Goal: Task Accomplishment & Management: Use online tool/utility

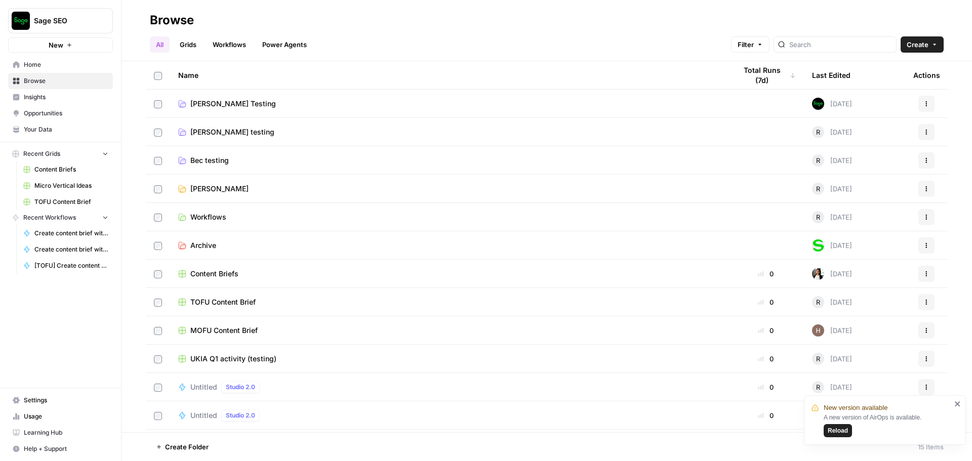
click at [837, 428] on span "Reload" at bounding box center [838, 430] width 20 height 9
click at [227, 47] on link "Workflows" at bounding box center [230, 44] width 46 height 16
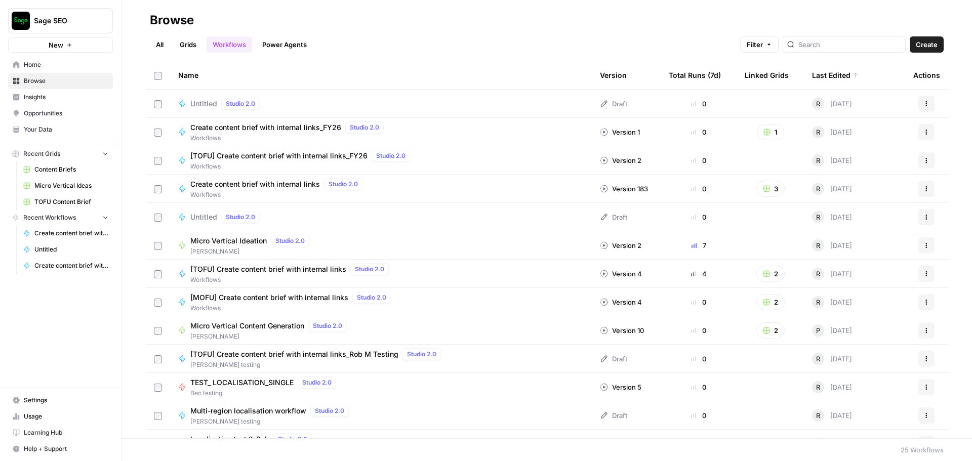
click at [283, 129] on span "Create content brief with internal links_FY26" at bounding box center [265, 128] width 151 height 10
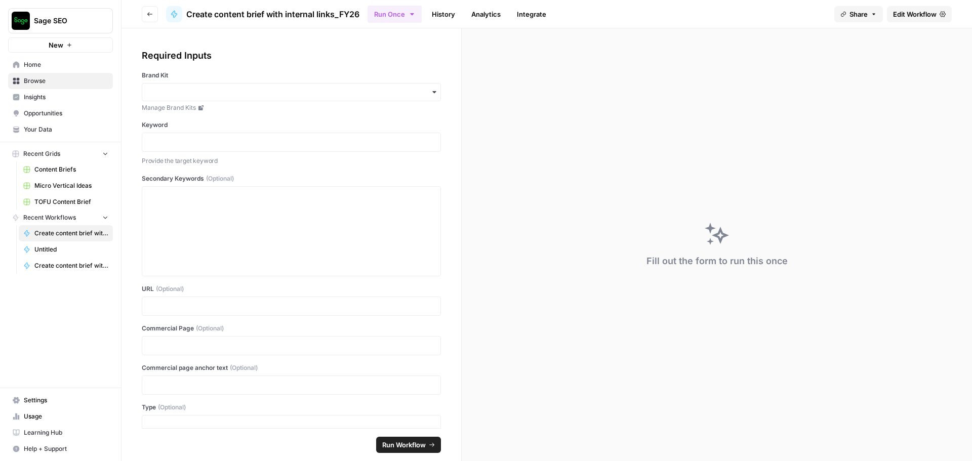
click at [933, 10] on span "Edit Workflow" at bounding box center [915, 14] width 44 height 10
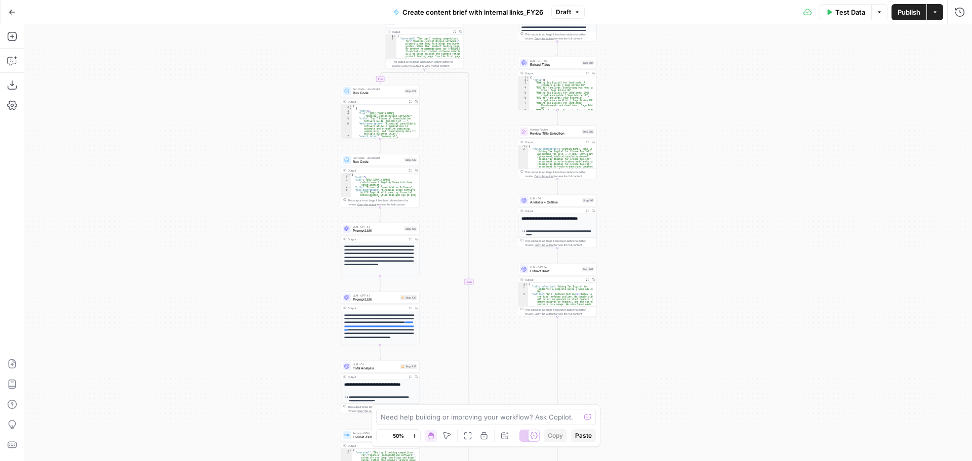
drag, startPoint x: 697, startPoint y: 370, endPoint x: 668, endPoint y: 193, distance: 179.1
click at [668, 193] on div "true false true false true false true false true false true false true false tr…" at bounding box center [498, 242] width 948 height 437
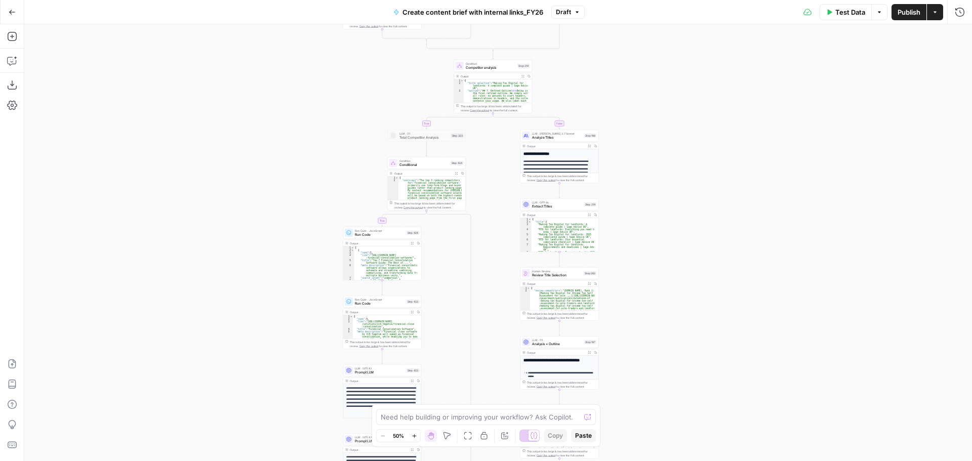
drag, startPoint x: 673, startPoint y: 226, endPoint x: 675, endPoint y: 368, distance: 141.8
click at [675, 368] on div "true false true false true false true false true false true false true false tr…" at bounding box center [498, 242] width 948 height 437
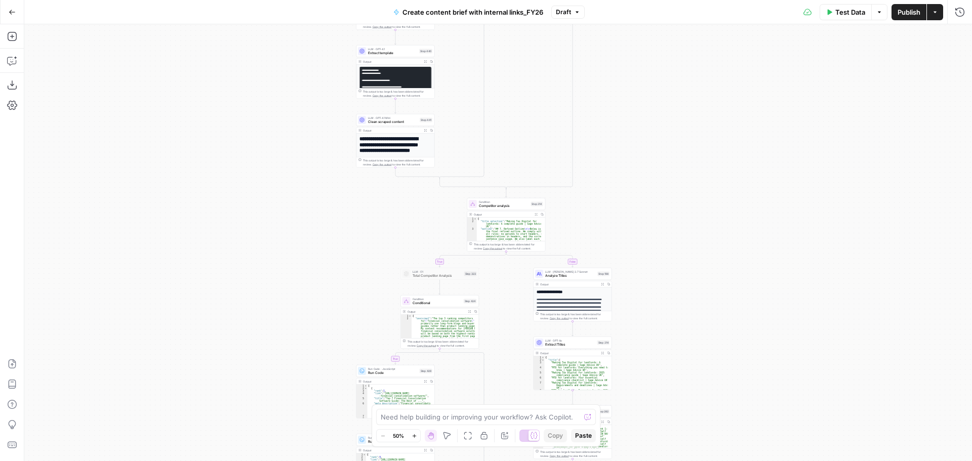
click at [657, 359] on div "true false true false true false true false true false true false true false tr…" at bounding box center [498, 242] width 948 height 437
drag, startPoint x: 683, startPoint y: 303, endPoint x: 678, endPoint y: 210, distance: 93.3
click at [678, 210] on div "true false true false true false true false true false true false true false tr…" at bounding box center [498, 242] width 948 height 437
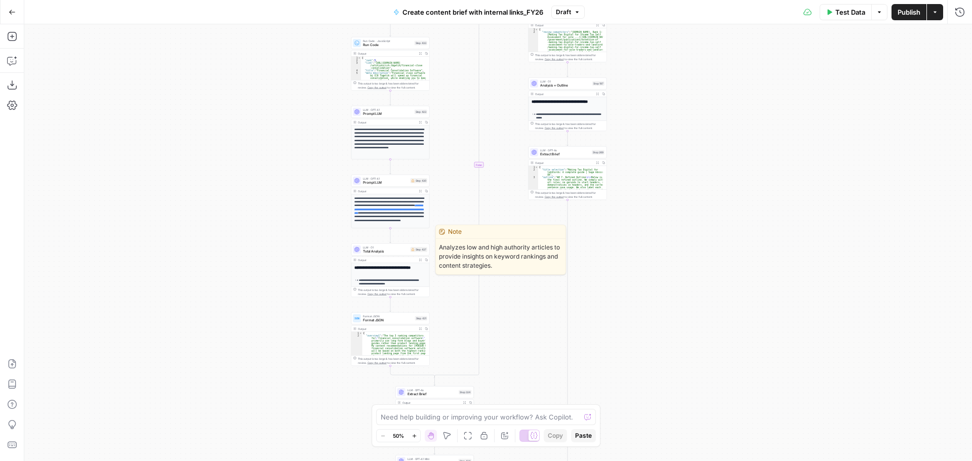
click at [384, 251] on span "Total Analysis" at bounding box center [386, 251] width 46 height 5
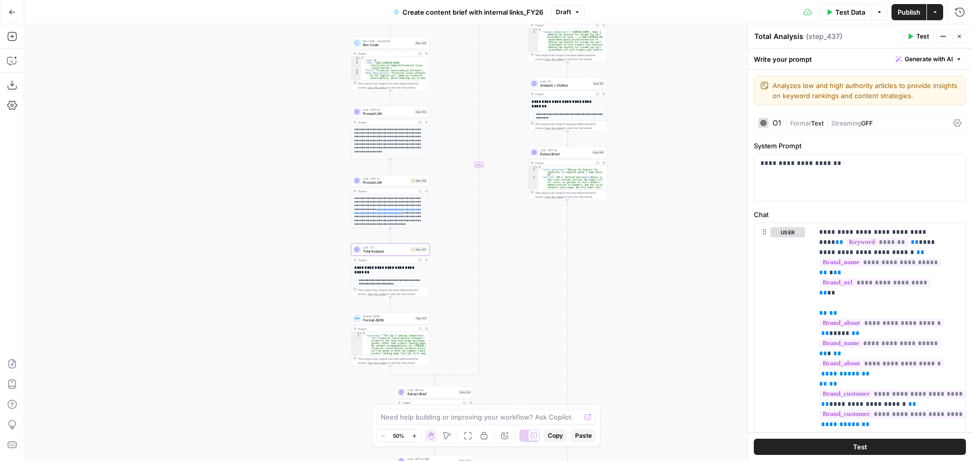
click at [947, 38] on button "Actions" at bounding box center [943, 36] width 13 height 13
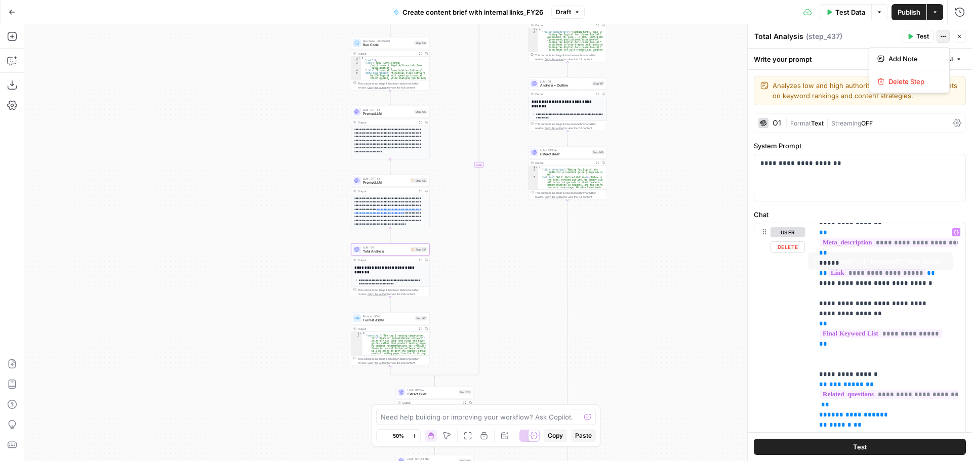
scroll to position [861, 0]
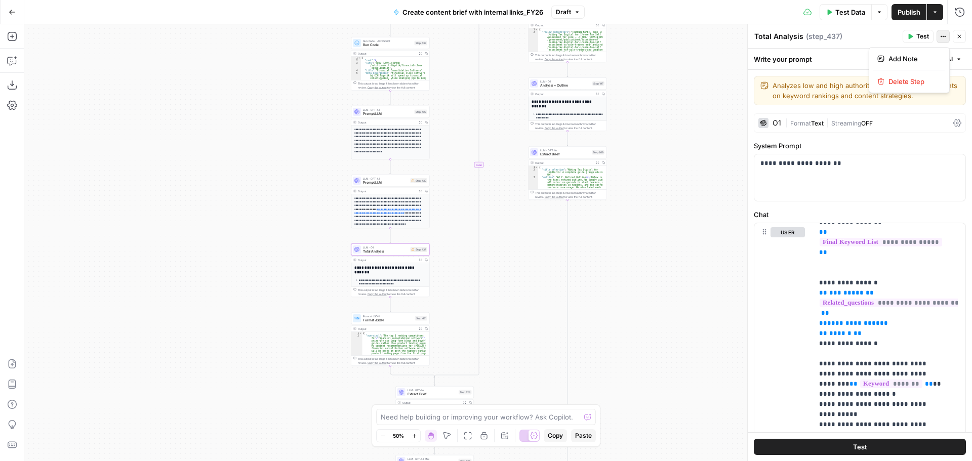
click at [878, 13] on icon "button" at bounding box center [880, 12] width 6 height 6
click at [966, 11] on button "Run History" at bounding box center [960, 12] width 16 height 16
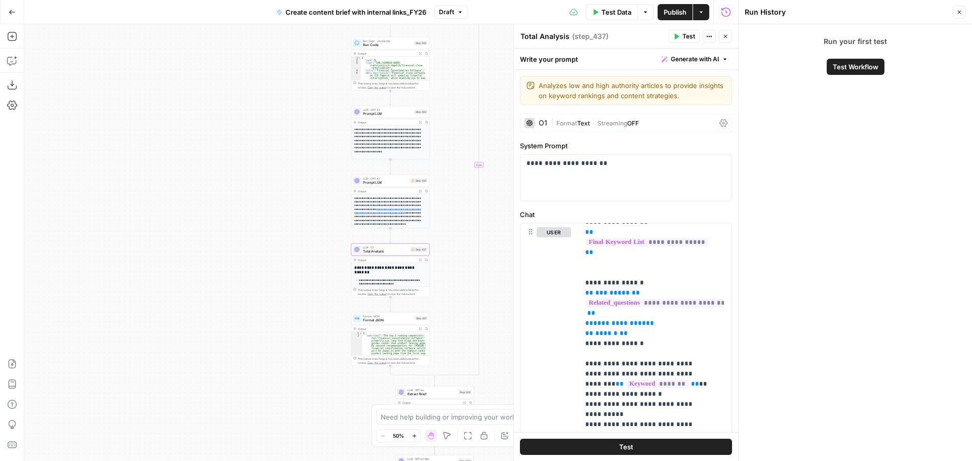
click at [955, 11] on button "Close" at bounding box center [959, 12] width 13 height 13
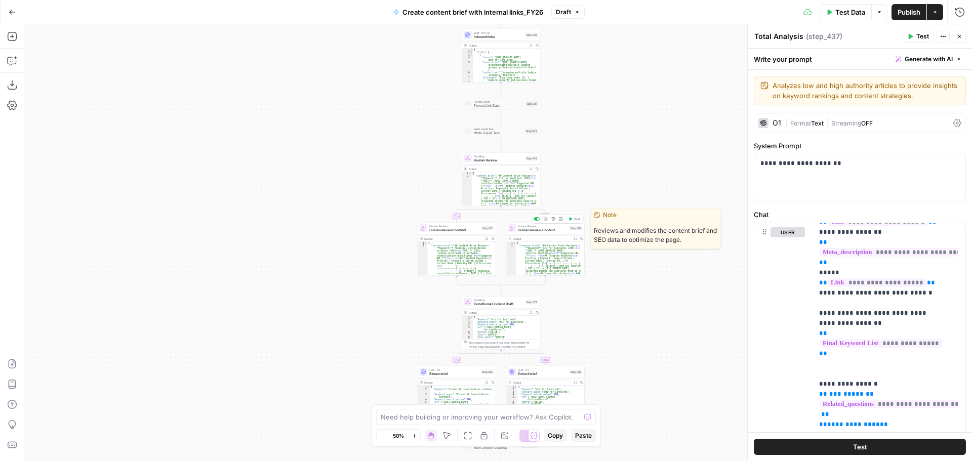
scroll to position [61, 0]
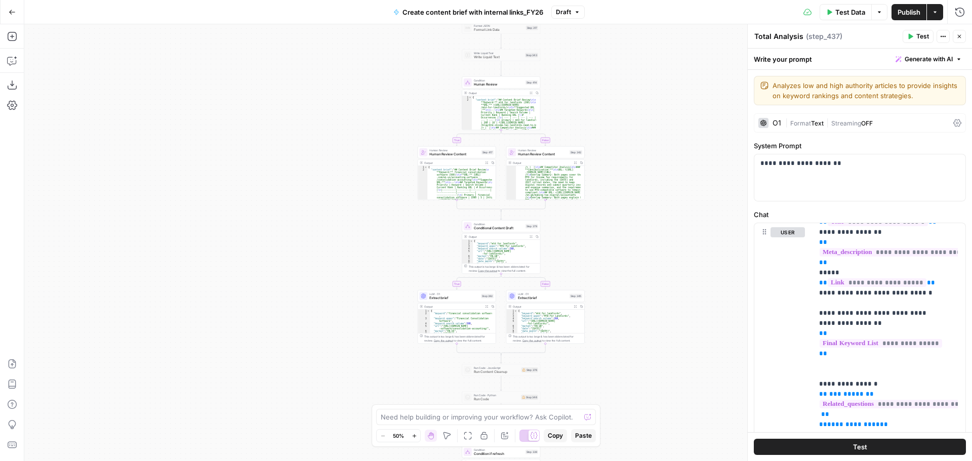
drag, startPoint x: 540, startPoint y: 299, endPoint x: 552, endPoint y: 155, distance: 143.8
click at [540, 299] on span "Extract brief" at bounding box center [543, 298] width 50 height 5
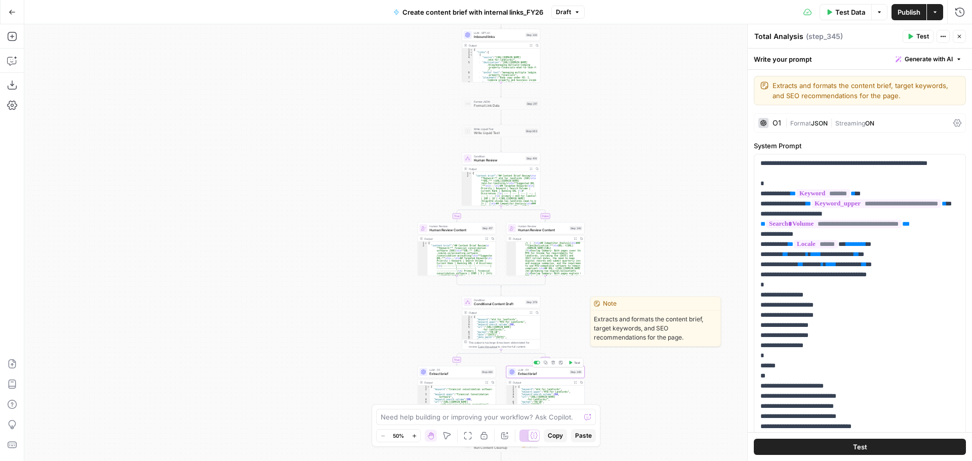
type textarea "Extract brief"
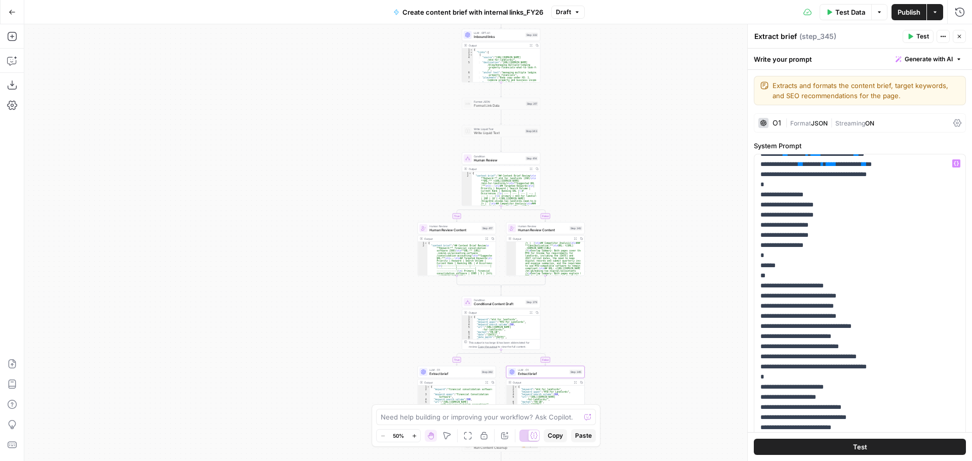
scroll to position [203, 0]
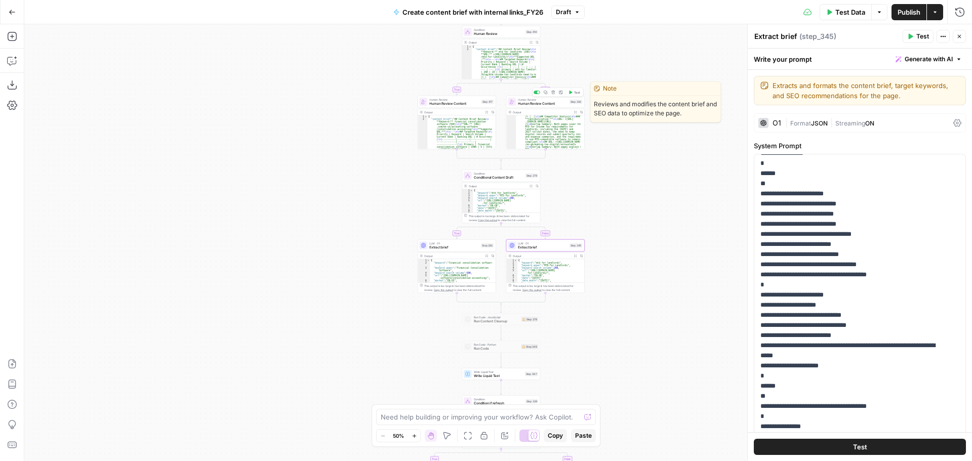
click at [553, 102] on span "Human Review Content" at bounding box center [543, 103] width 50 height 5
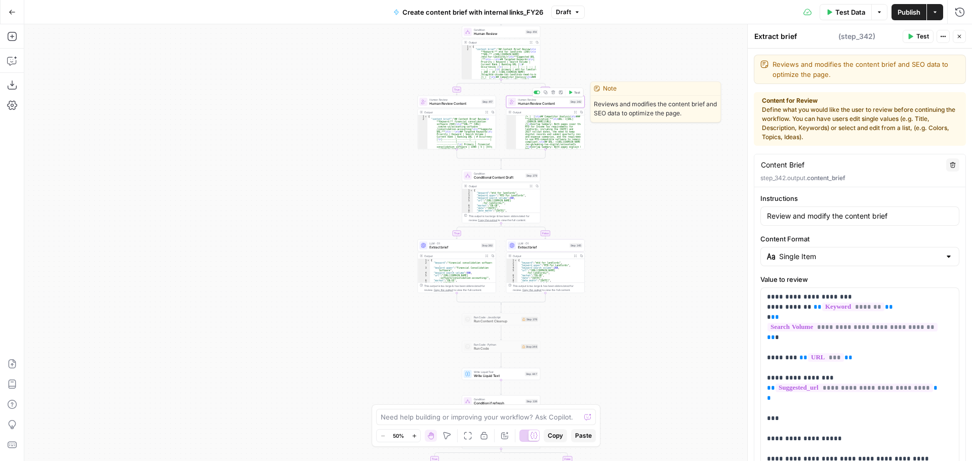
type textarea "Human Review Content"
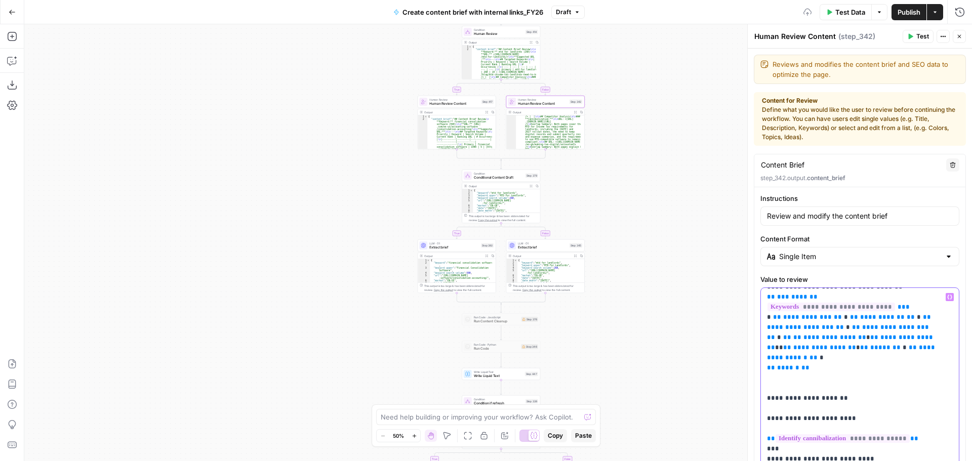
drag, startPoint x: 784, startPoint y: 296, endPoint x: 803, endPoint y: 345, distance: 52.3
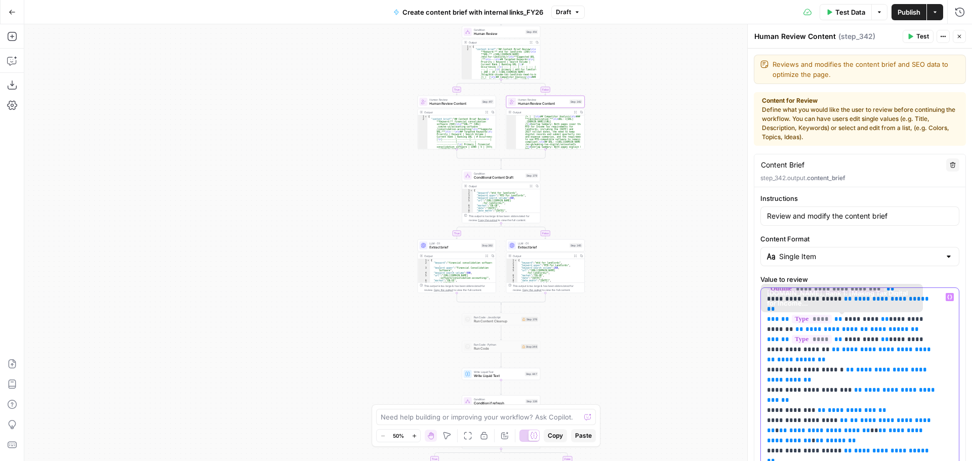
scroll to position [940, 0]
click at [506, 377] on span "Write Liquid Text" at bounding box center [498, 376] width 49 height 5
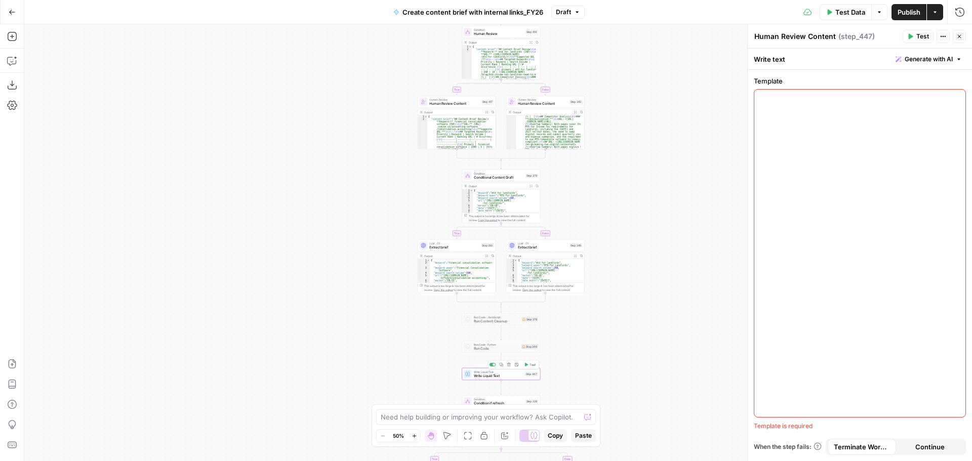
click at [820, 241] on div at bounding box center [859, 254] width 211 height 328
type textarea "Write Liquid Text"
click at [792, 114] on div "To enrich screen reader interactions, please activate Accessibility in Grammarl…" at bounding box center [859, 254] width 211 height 328
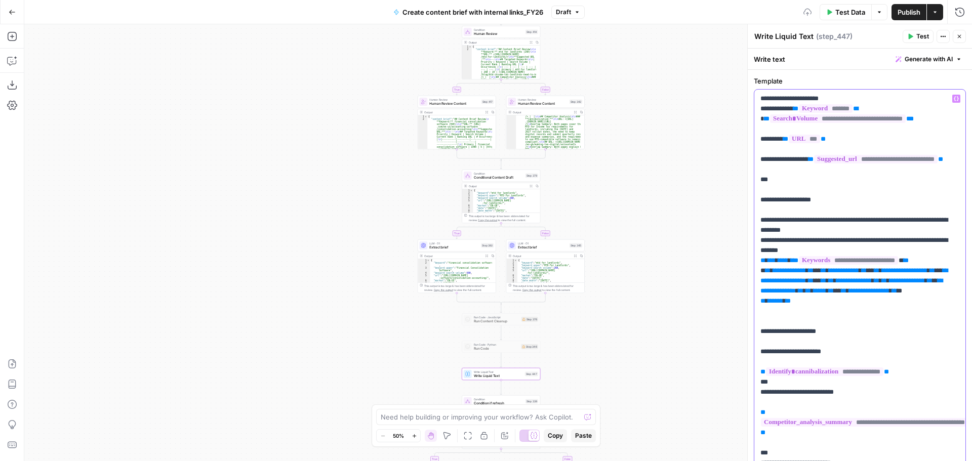
click at [960, 36] on icon "button" at bounding box center [960, 36] width 6 height 6
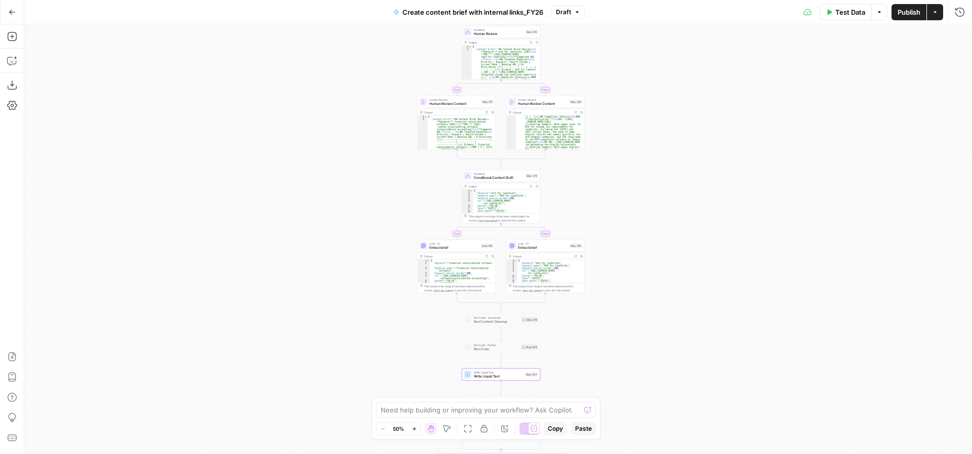
click at [911, 12] on span "Publish" at bounding box center [909, 12] width 23 height 10
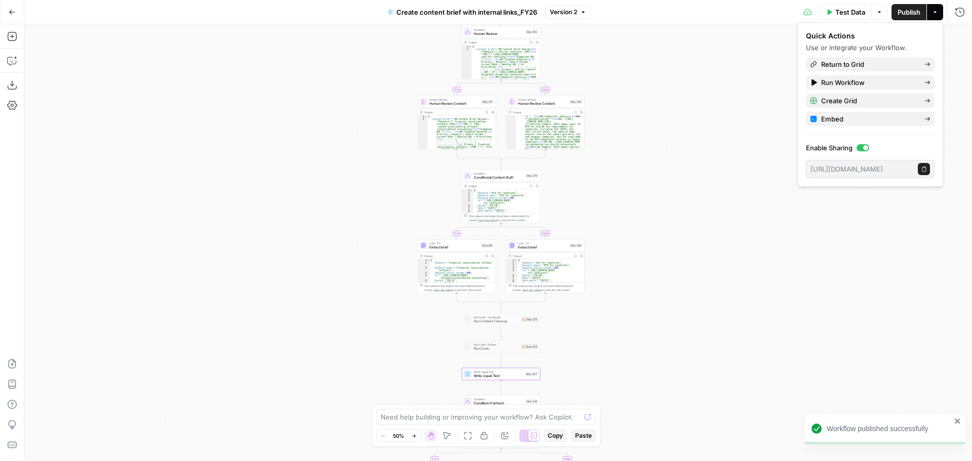
click at [512, 374] on span "Write Liquid Text" at bounding box center [498, 376] width 49 height 5
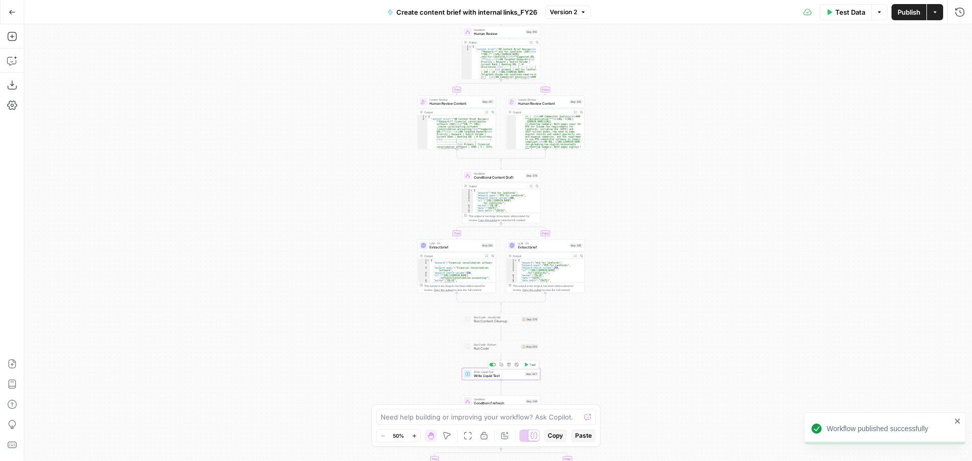
click at [528, 365] on button "Test" at bounding box center [530, 365] width 16 height 7
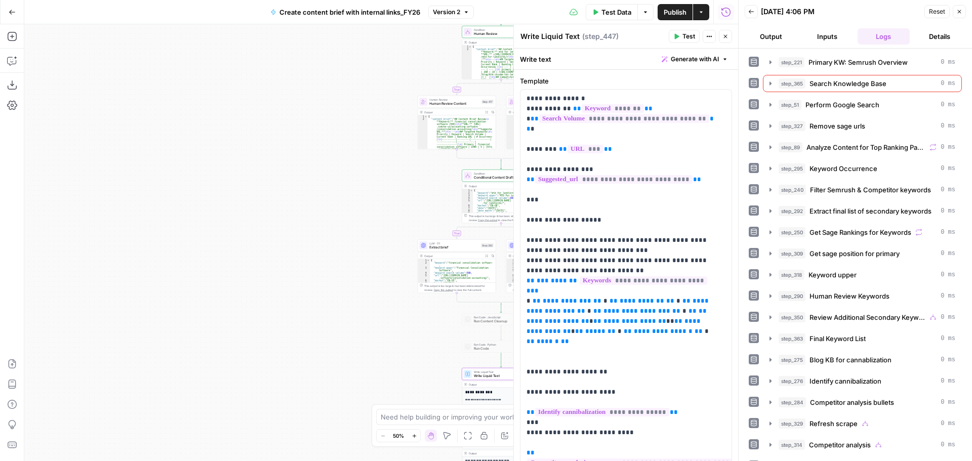
click at [724, 37] on icon "button" at bounding box center [726, 36] width 6 height 6
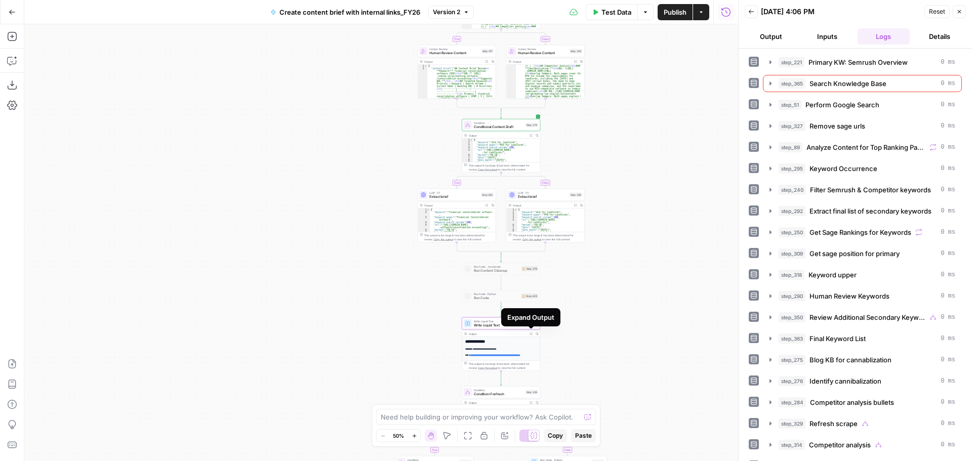
click at [531, 334] on icon "button" at bounding box center [531, 334] width 3 height 3
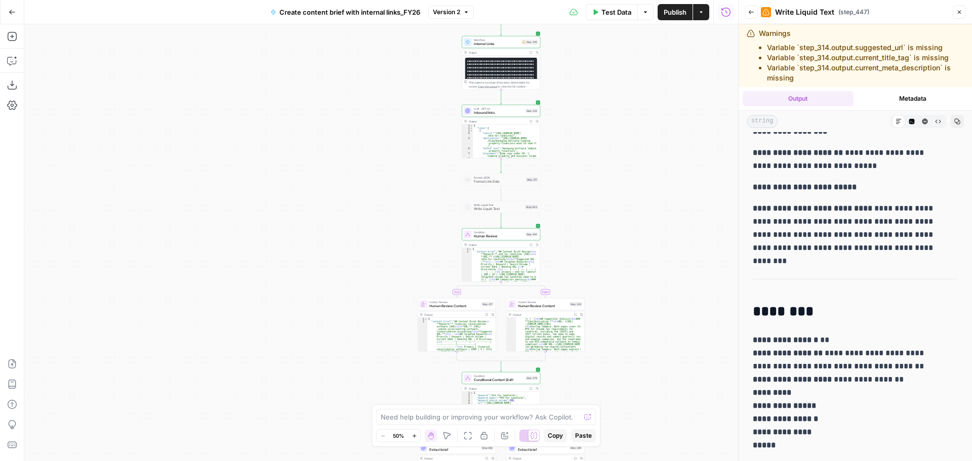
scroll to position [1852, 0]
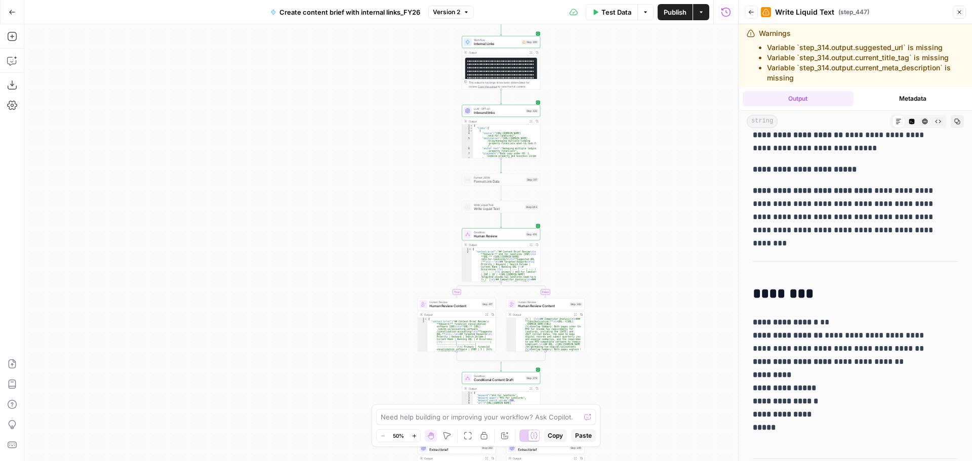
click at [863, 333] on p "**********" at bounding box center [848, 375] width 190 height 118
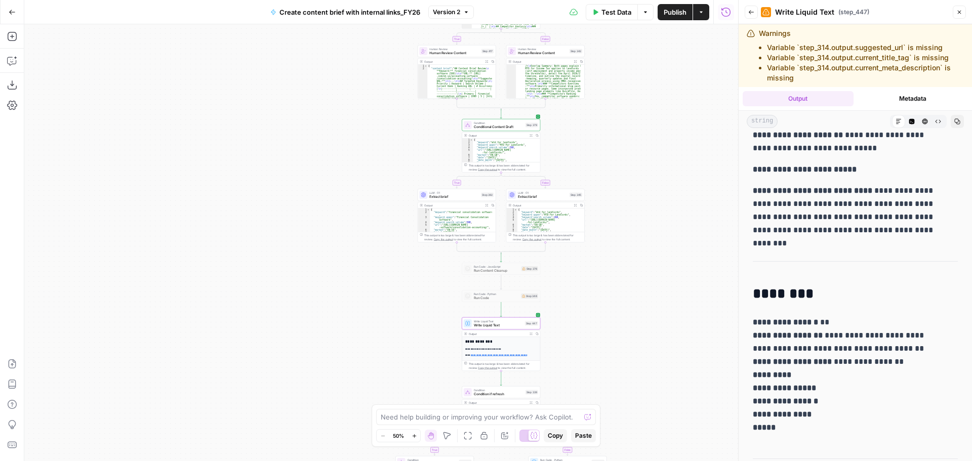
click at [669, 12] on span "Publish" at bounding box center [675, 12] width 23 height 10
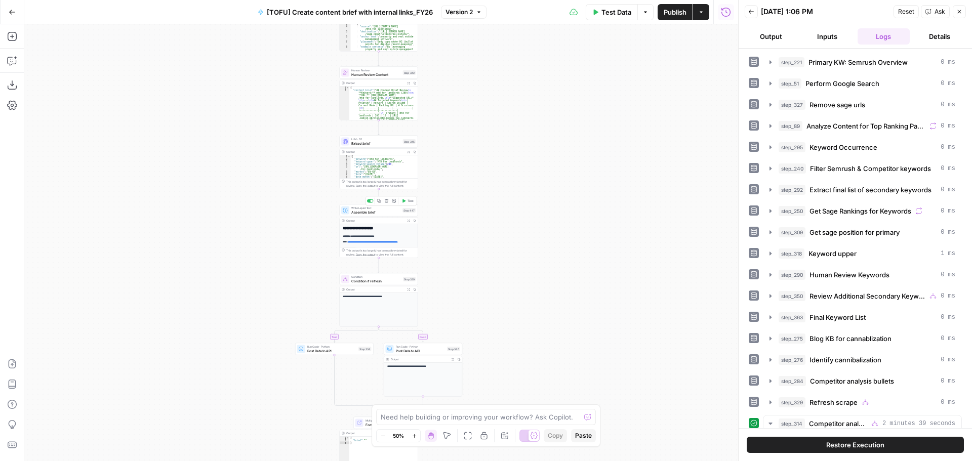
click at [371, 214] on span "Assemble brief" at bounding box center [375, 212] width 49 height 5
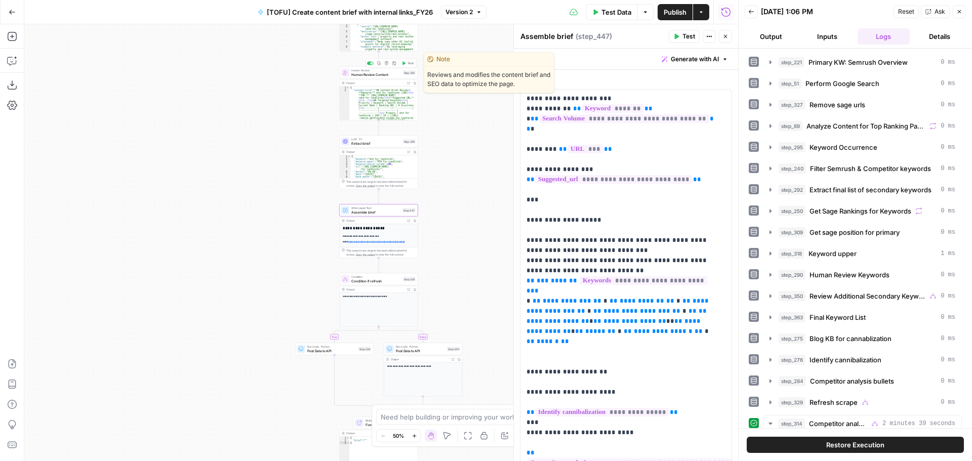
click at [374, 74] on span "Human Review Content" at bounding box center [376, 74] width 50 height 5
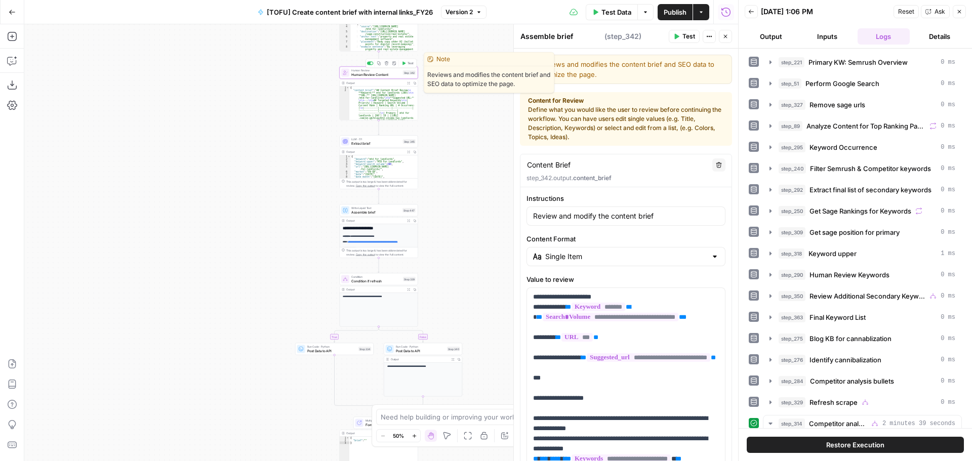
type textarea "Human Review Content"
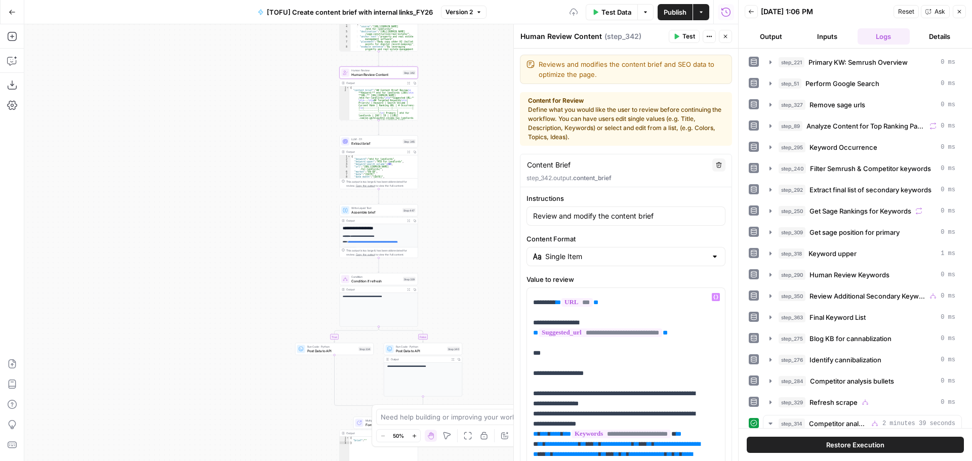
scroll to position [51, 0]
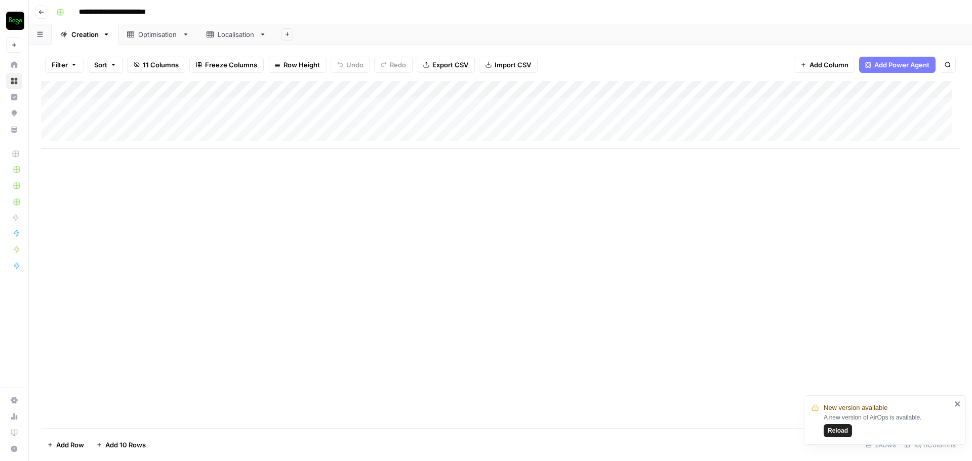
click at [844, 431] on span "Reload" at bounding box center [838, 430] width 20 height 9
click at [115, 123] on div "Add Column" at bounding box center [500, 115] width 919 height 68
click at [142, 123] on div "Add Column" at bounding box center [500, 115] width 919 height 68
type textarea "**********"
click at [254, 125] on div "Add Column" at bounding box center [500, 115] width 919 height 68
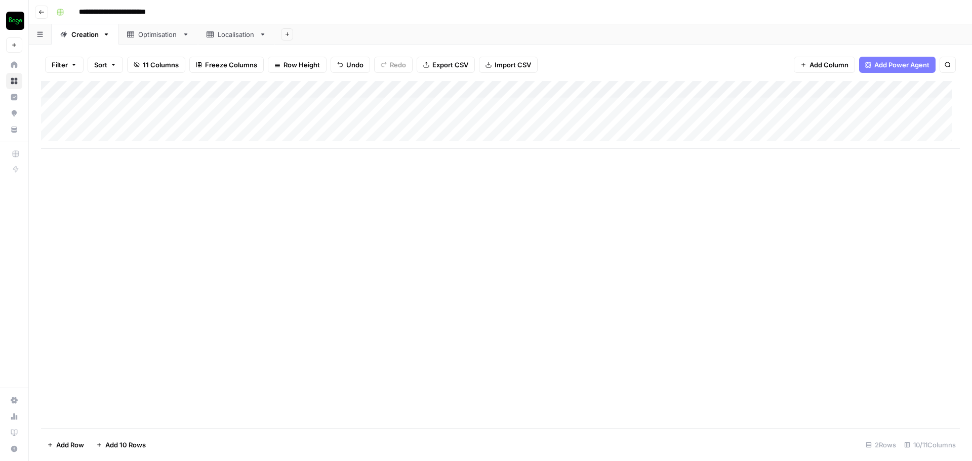
click at [287, 115] on div "Add Column" at bounding box center [500, 115] width 919 height 68
click at [287, 115] on div at bounding box center [303, 123] width 162 height 19
click at [286, 125] on textarea at bounding box center [303, 124] width 162 height 14
paste textarea "**********"
click at [342, 123] on textarea "**********" at bounding box center [303, 124] width 162 height 14
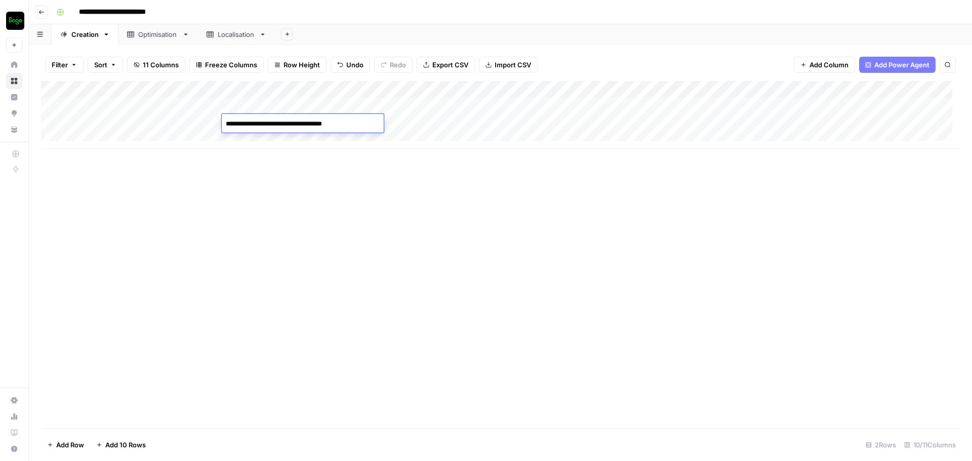
paste textarea "**********"
click at [348, 133] on textarea "**********" at bounding box center [323, 129] width 203 height 24
paste textarea "**********"
click at [417, 135] on textarea "**********" at bounding box center [323, 129] width 203 height 24
paste textarea "**********"
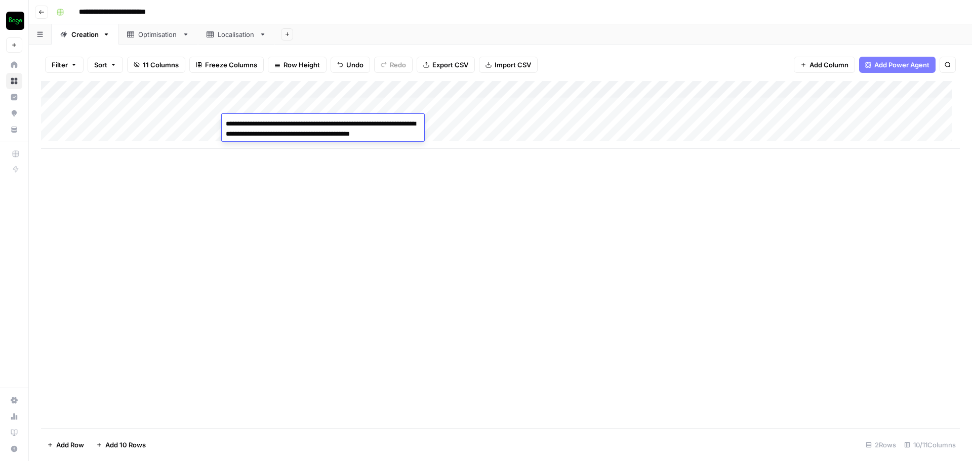
type textarea "**********"
click at [522, 174] on div "Add Column" at bounding box center [500, 254] width 919 height 347
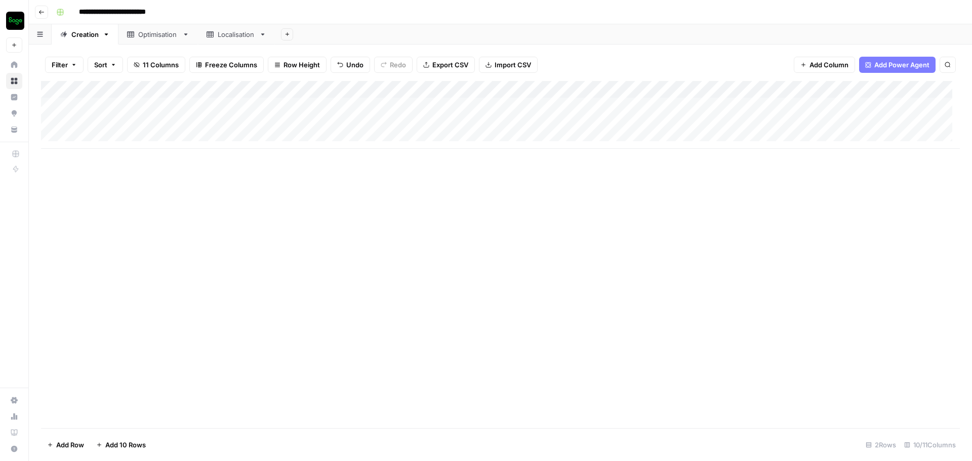
click at [739, 125] on div "Add Column" at bounding box center [500, 115] width 919 height 68
click at [737, 124] on div "Add Column" at bounding box center [500, 115] width 919 height 68
click at [735, 124] on textarea "**********" at bounding box center [741, 124] width 164 height 14
type textarea "**********"
click at [470, 126] on div "Add Column" at bounding box center [500, 115] width 919 height 68
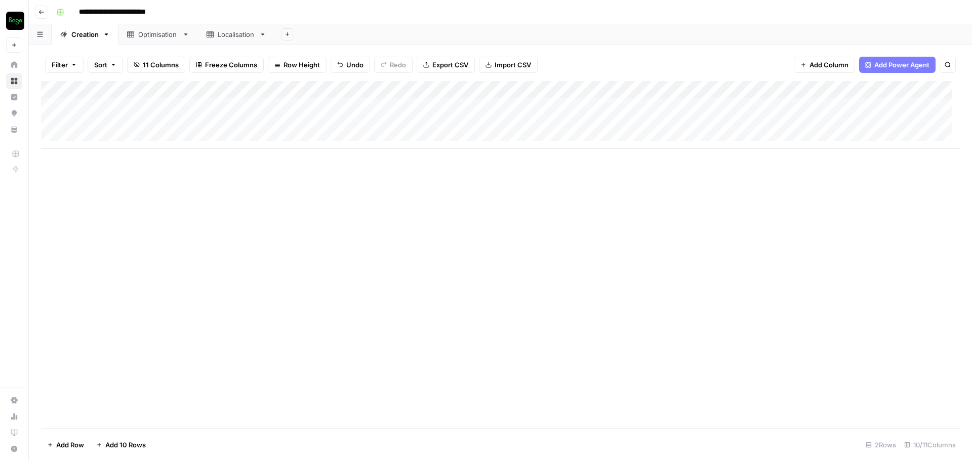
click at [171, 123] on div "Add Column" at bounding box center [500, 115] width 919 height 68
click at [155, 124] on div "Add Column" at bounding box center [500, 115] width 919 height 68
click at [591, 128] on div "Add Column" at bounding box center [500, 115] width 919 height 68
click at [589, 128] on div "Add Column" at bounding box center [500, 115] width 919 height 68
type textarea "**********"
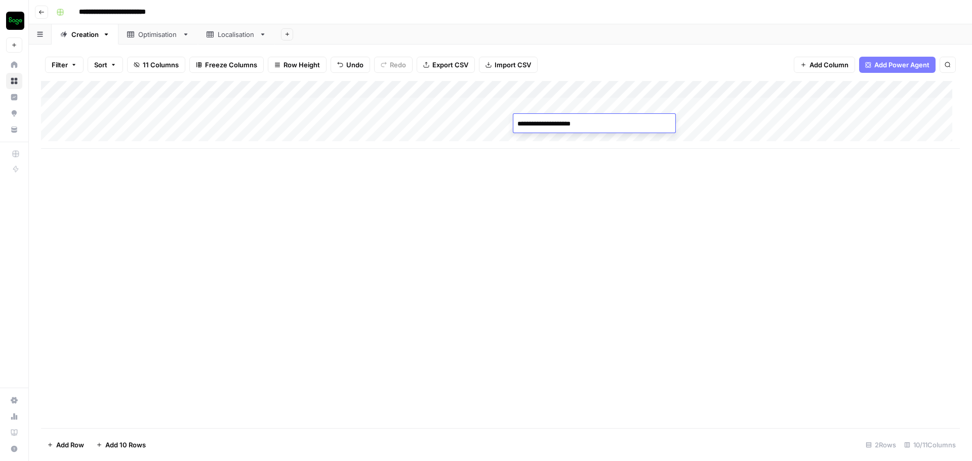
click at [747, 124] on div "Add Column" at bounding box center [500, 115] width 919 height 68
click at [736, 123] on div "Add Column" at bounding box center [500, 115] width 919 height 68
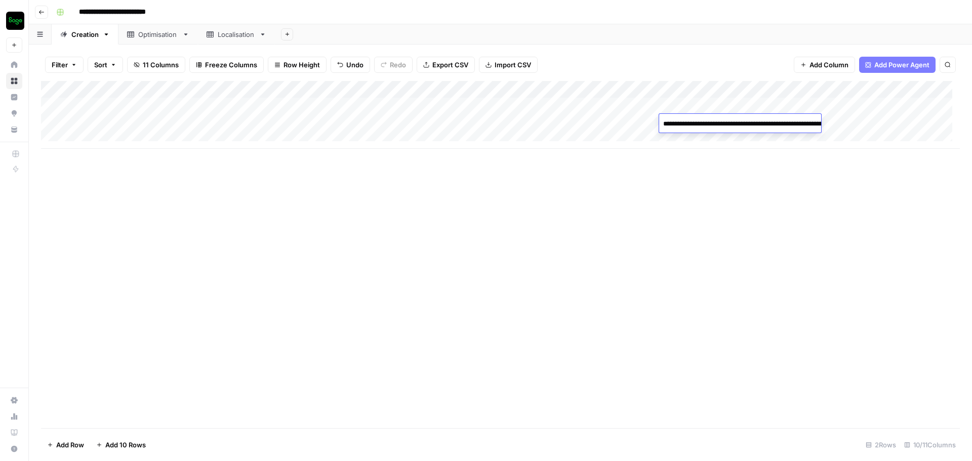
click at [390, 126] on div "Add Column" at bounding box center [500, 115] width 919 height 68
click at [401, 126] on div "Add Column" at bounding box center [500, 115] width 919 height 68
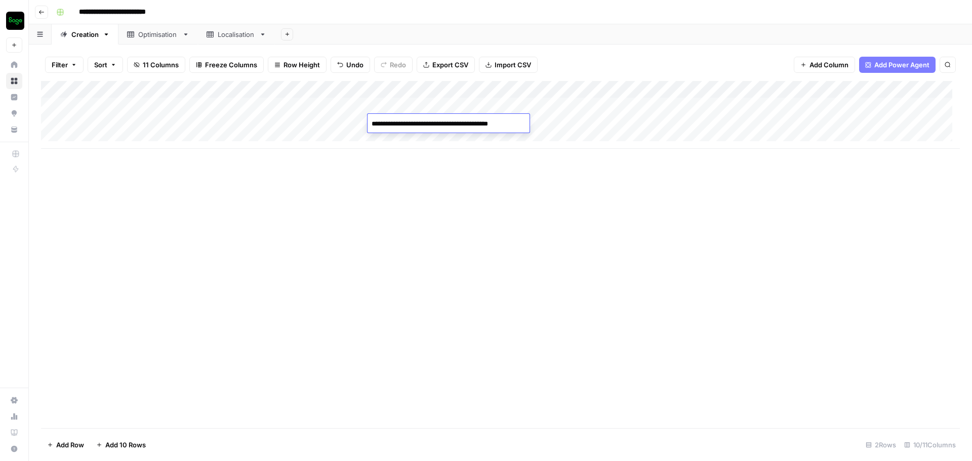
type textarea "**********"
click at [760, 125] on div "Add Column" at bounding box center [500, 115] width 919 height 68
click at [765, 125] on div "Add Column" at bounding box center [500, 115] width 919 height 68
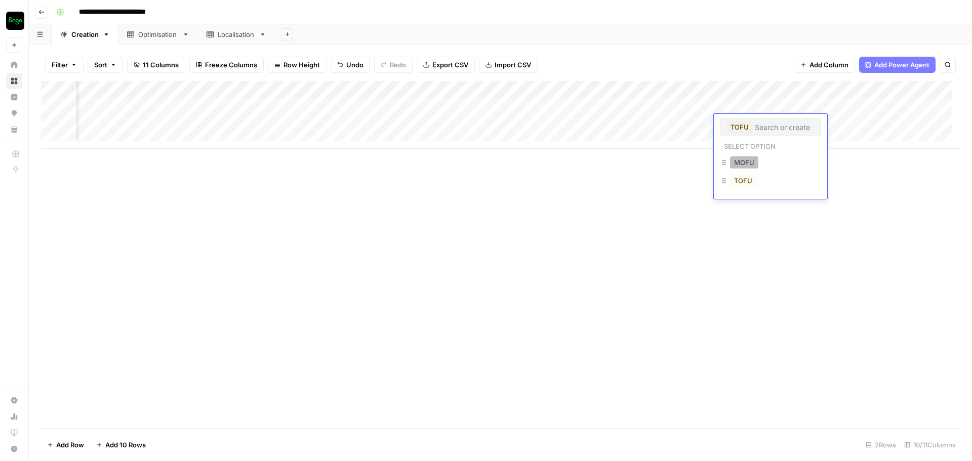
click at [753, 164] on button "MOFU" at bounding box center [744, 162] width 28 height 12
click at [801, 107] on div "Add Column" at bounding box center [500, 115] width 919 height 68
click at [801, 123] on div "Add Column" at bounding box center [500, 115] width 919 height 68
click at [802, 106] on div "Add Column" at bounding box center [500, 115] width 919 height 68
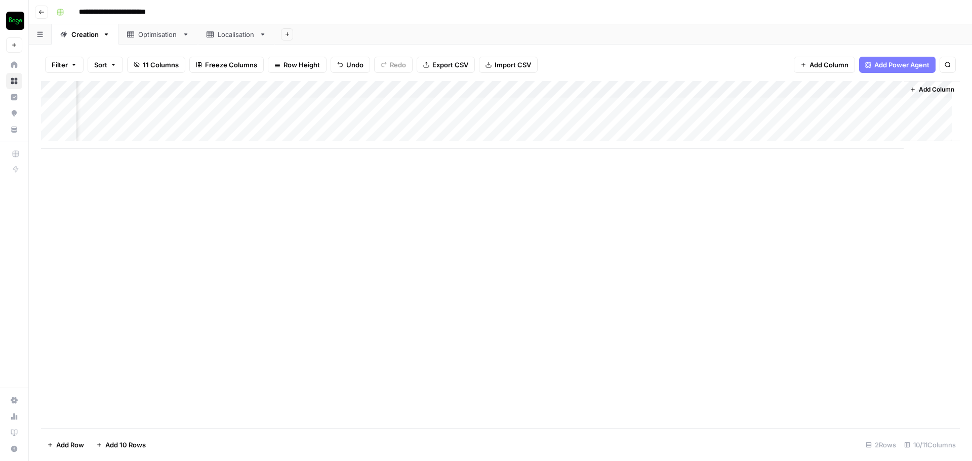
click at [798, 109] on div "Add Column" at bounding box center [500, 115] width 919 height 68
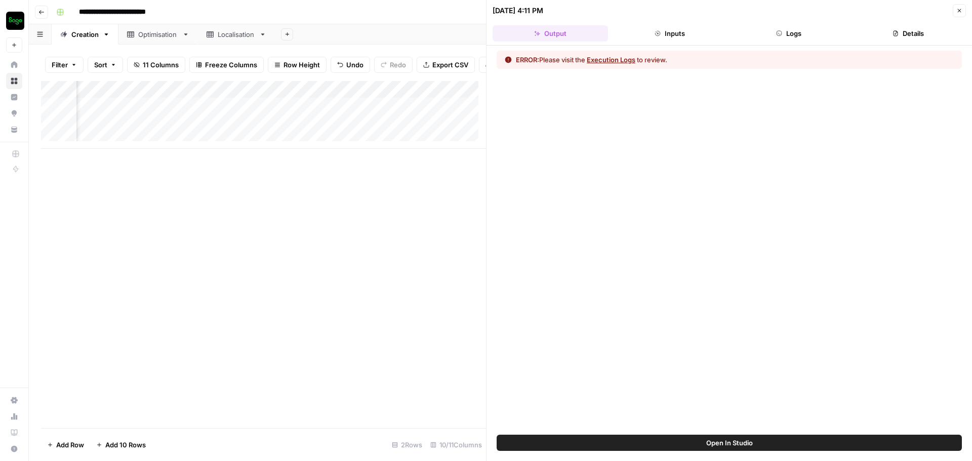
click at [604, 61] on button "Execution Logs" at bounding box center [611, 60] width 49 height 10
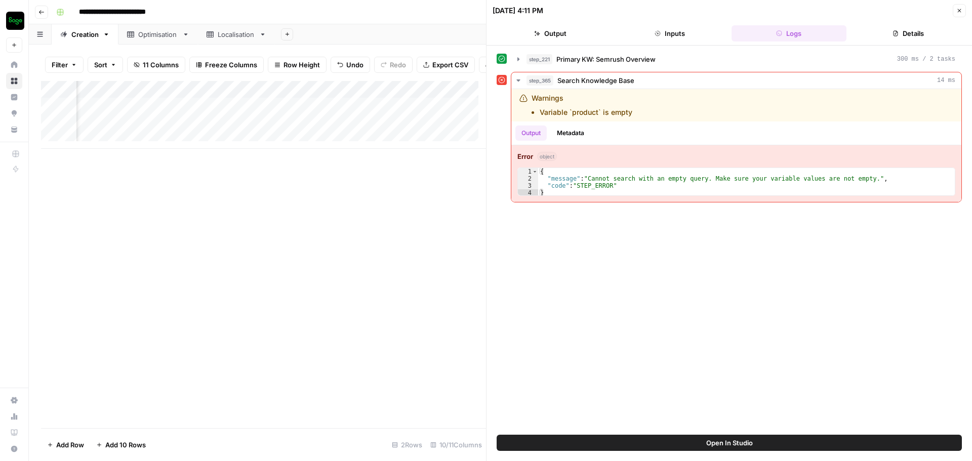
click at [955, 10] on button "Close" at bounding box center [959, 10] width 13 height 13
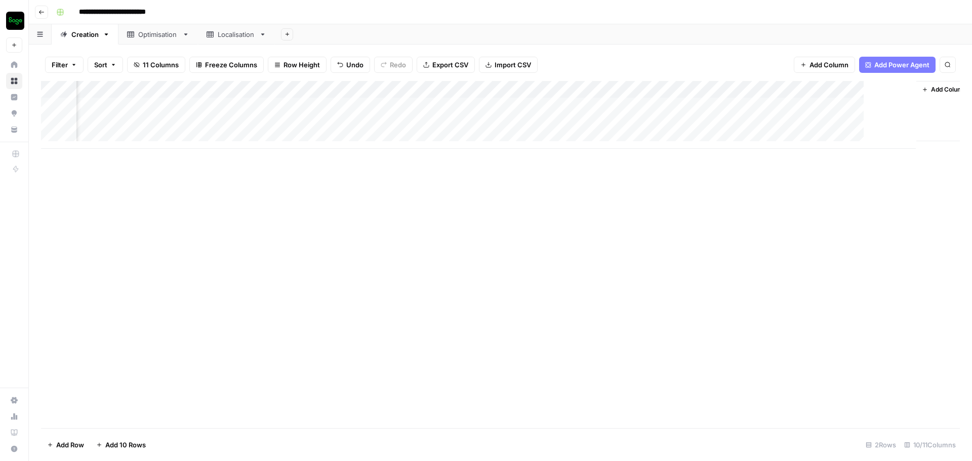
scroll to position [0, 559]
click at [898, 104] on div "Add Column" at bounding box center [500, 115] width 919 height 68
click at [898, 121] on div "Add Column" at bounding box center [500, 115] width 919 height 68
click at [901, 123] on div "Add Column" at bounding box center [500, 115] width 919 height 68
click at [899, 105] on div "Add Column" at bounding box center [500, 115] width 919 height 68
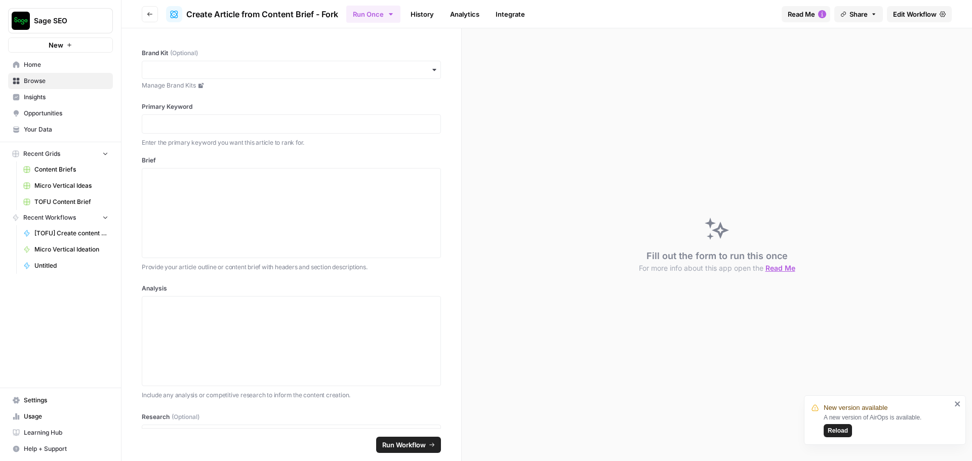
drag, startPoint x: 42, startPoint y: 418, endPoint x: 60, endPoint y: 400, distance: 25.8
click at [42, 418] on span "Usage" at bounding box center [66, 416] width 85 height 9
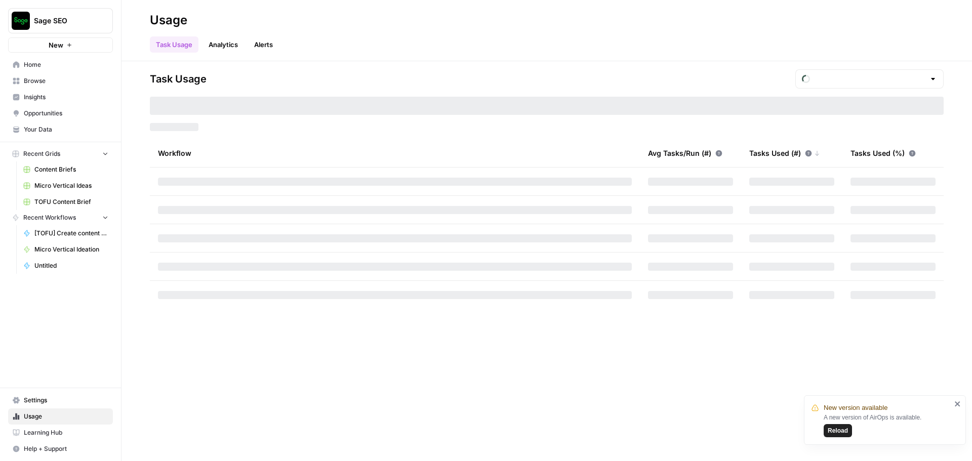
type input "October Tasks"
